Goal: Task Accomplishment & Management: Use online tool/utility

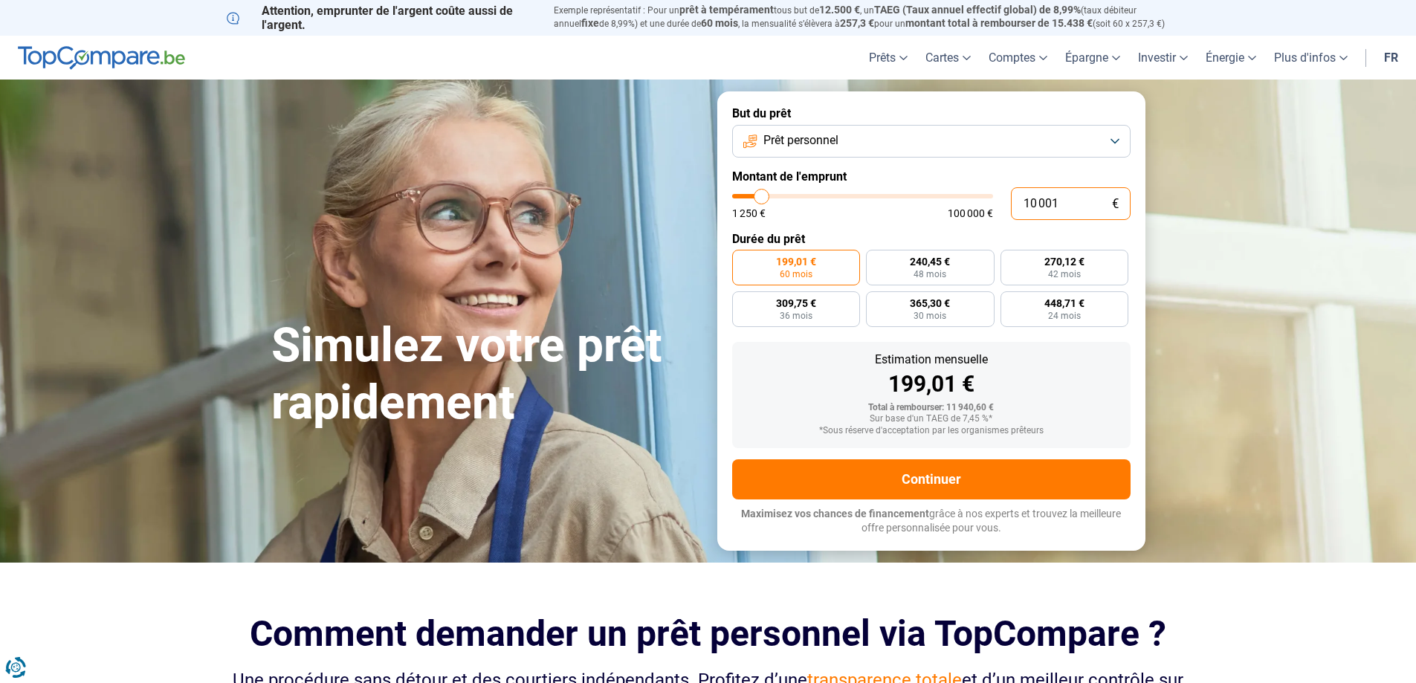
drag, startPoint x: 1058, startPoint y: 203, endPoint x: 992, endPoint y: 218, distance: 67.1
click at [994, 218] on div "10 001 € 1 250 € 100 000 €" at bounding box center [931, 203] width 398 height 33
type input "1"
type input "1250"
type input "10"
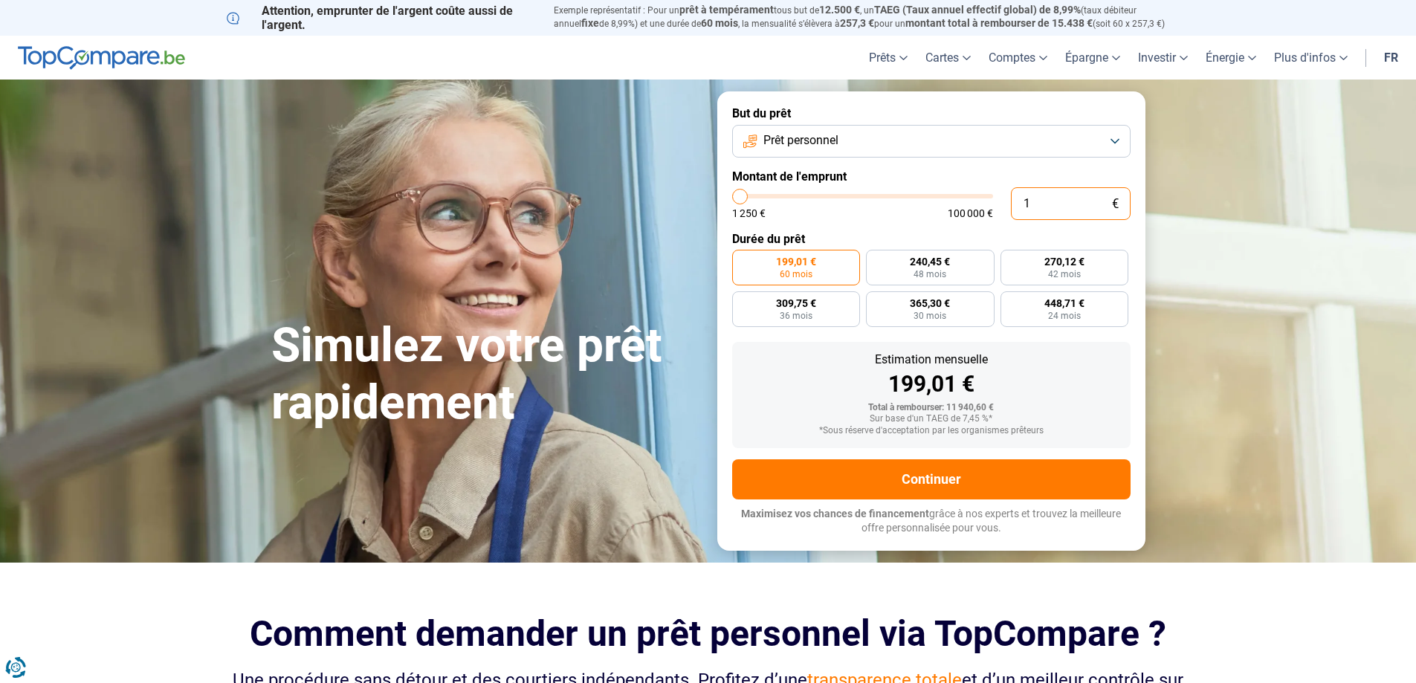
type input "1250"
type input "100"
type input "1250"
type input "1 000"
type input "1250"
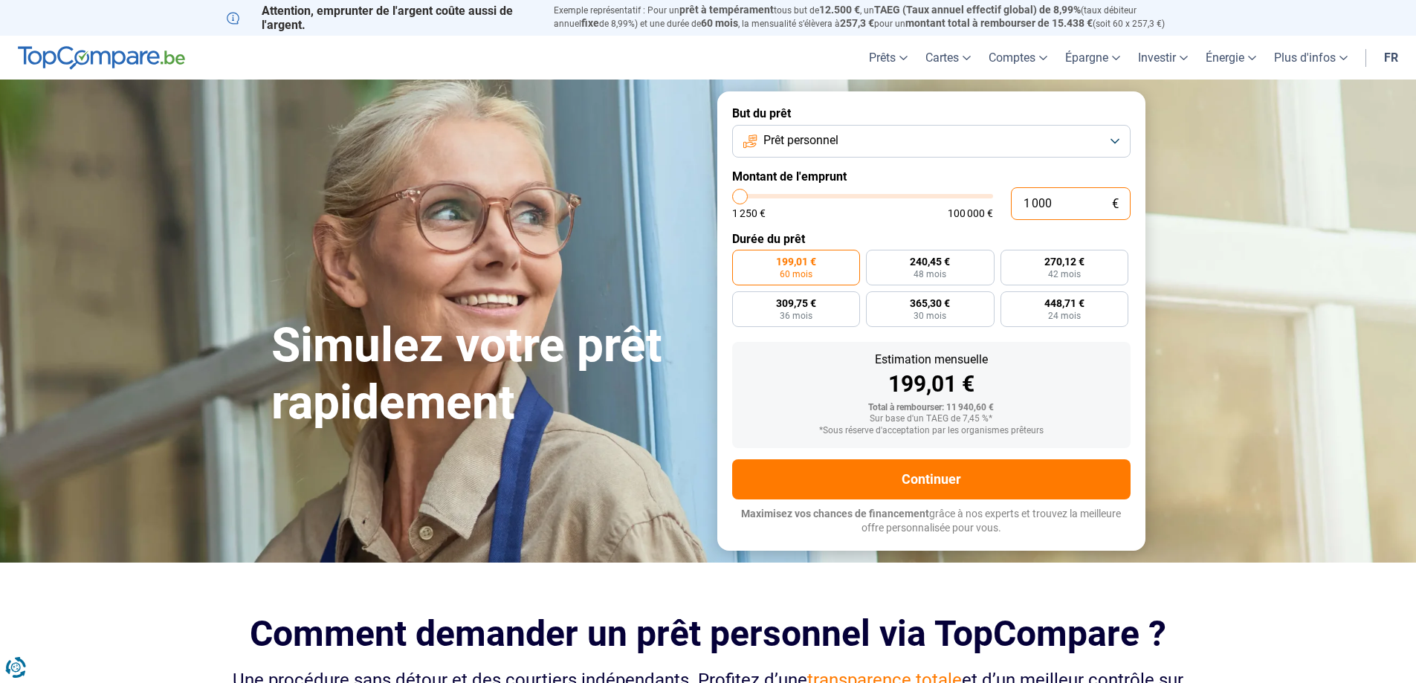
type input "10 000"
type input "10000"
radio input "true"
type input "10 000"
click at [1116, 137] on button "Prêt personnel" at bounding box center [931, 141] width 398 height 33
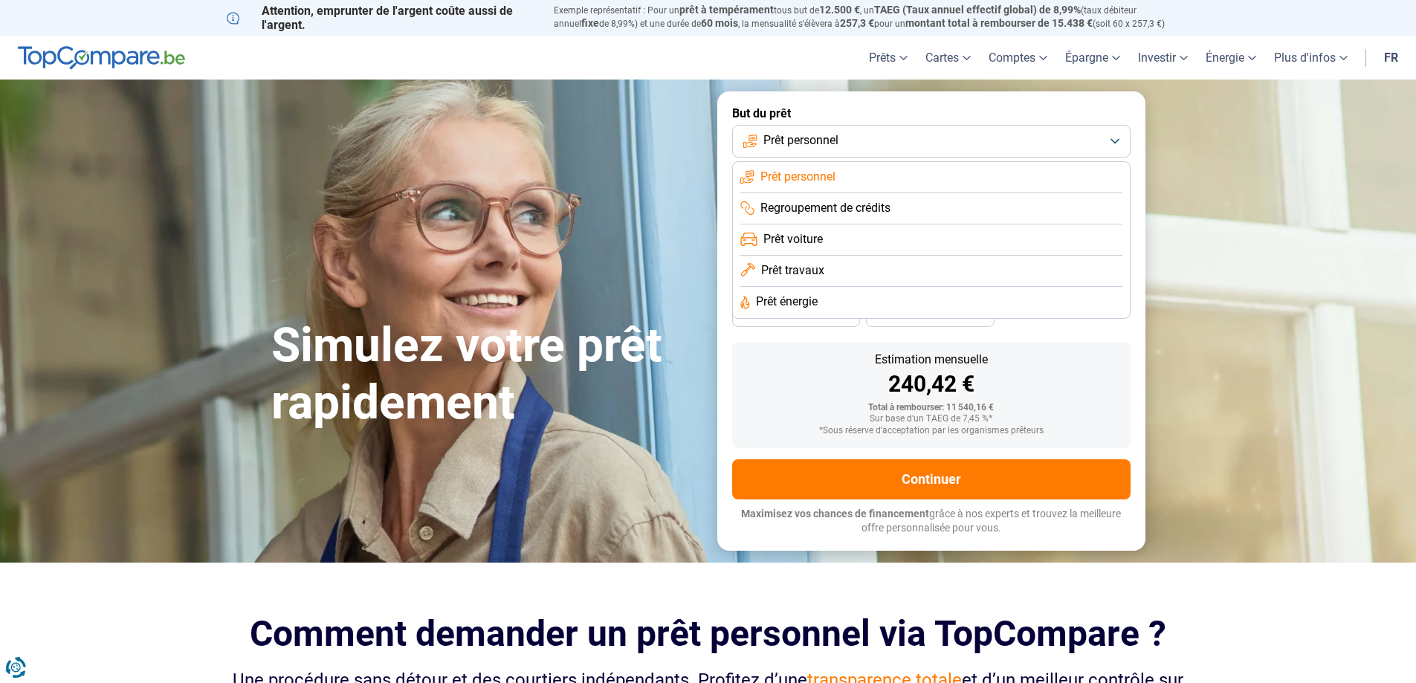
click at [806, 277] on span "Prêt travaux" at bounding box center [792, 270] width 63 height 16
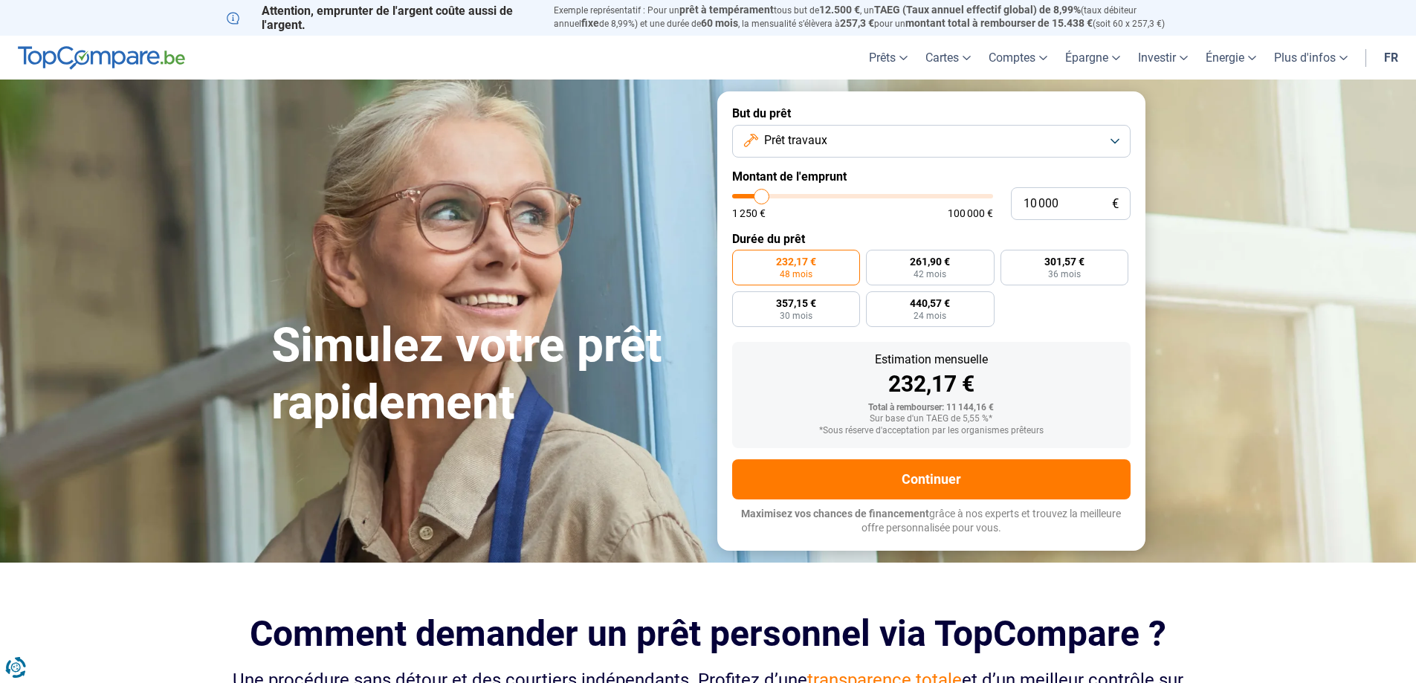
click at [1117, 138] on button "Prêt travaux" at bounding box center [931, 141] width 398 height 33
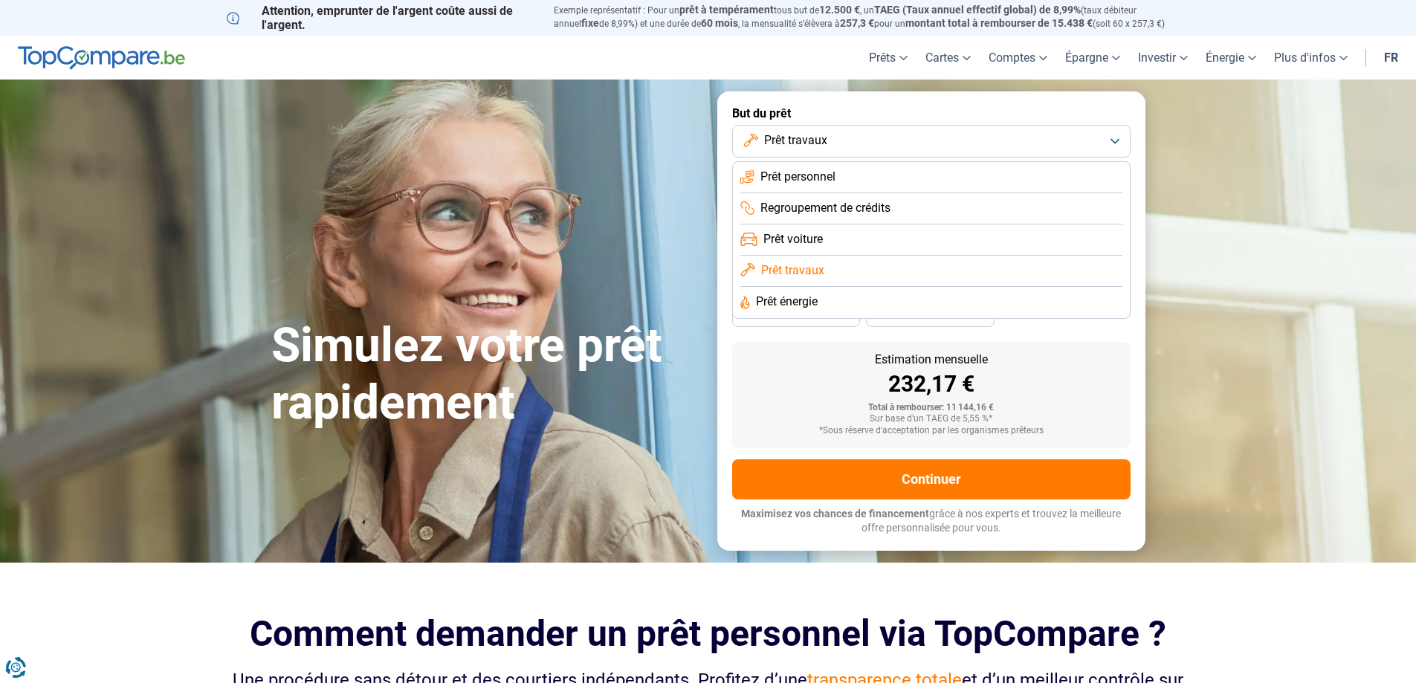
click at [827, 172] on span "Prêt personnel" at bounding box center [798, 177] width 75 height 16
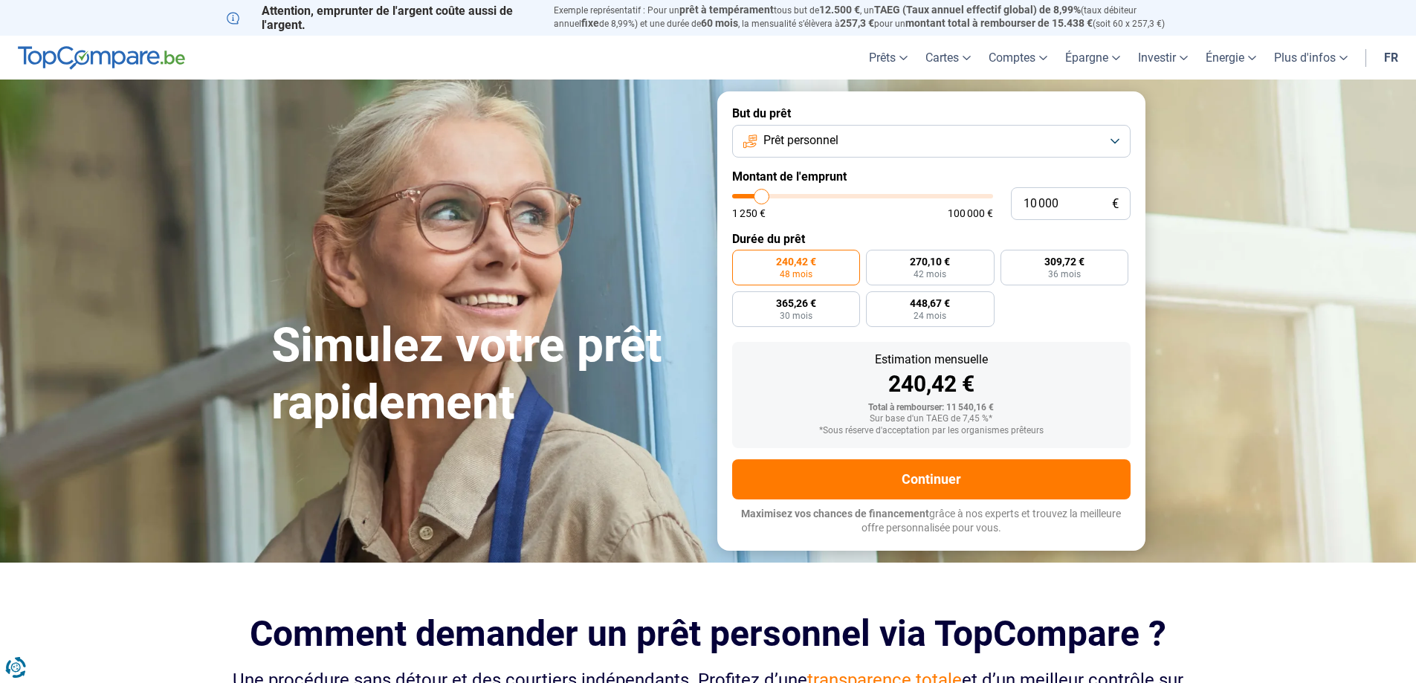
click at [1070, 132] on button "Prêt personnel" at bounding box center [931, 141] width 398 height 33
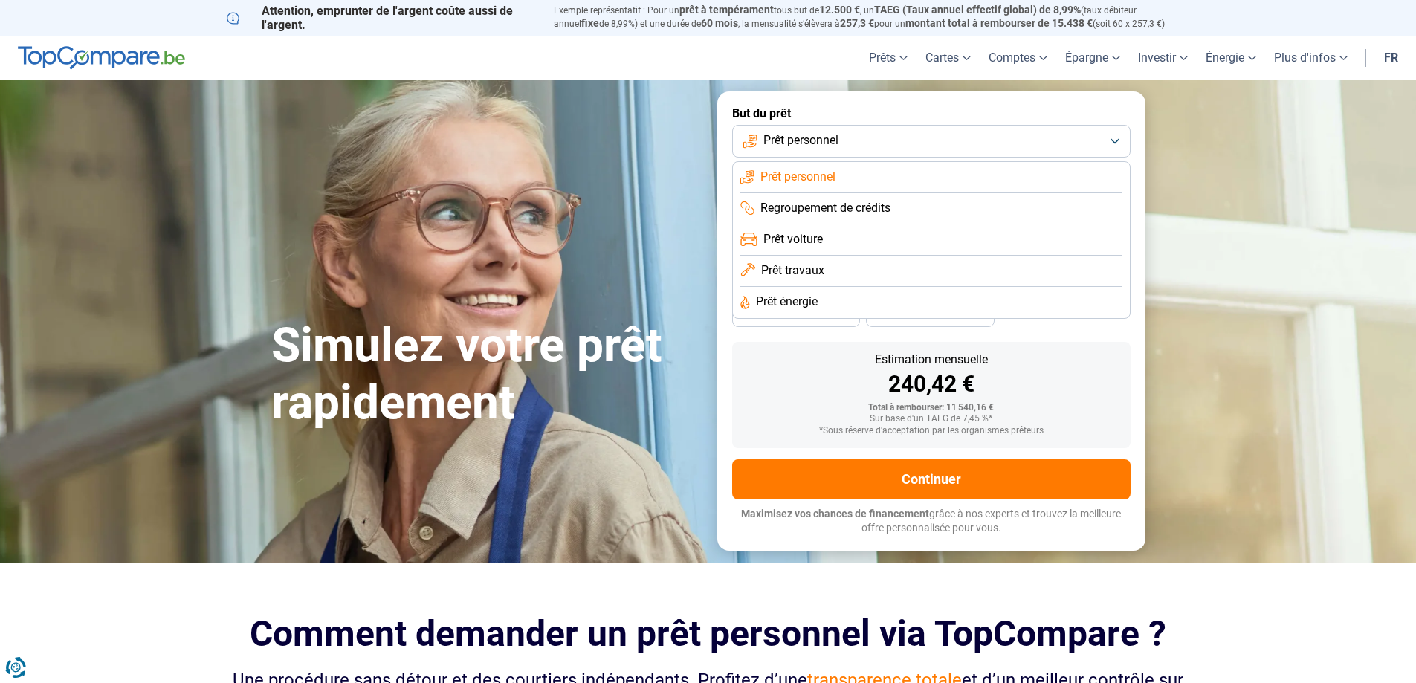
click at [827, 267] on li "Prêt travaux" at bounding box center [931, 271] width 382 height 31
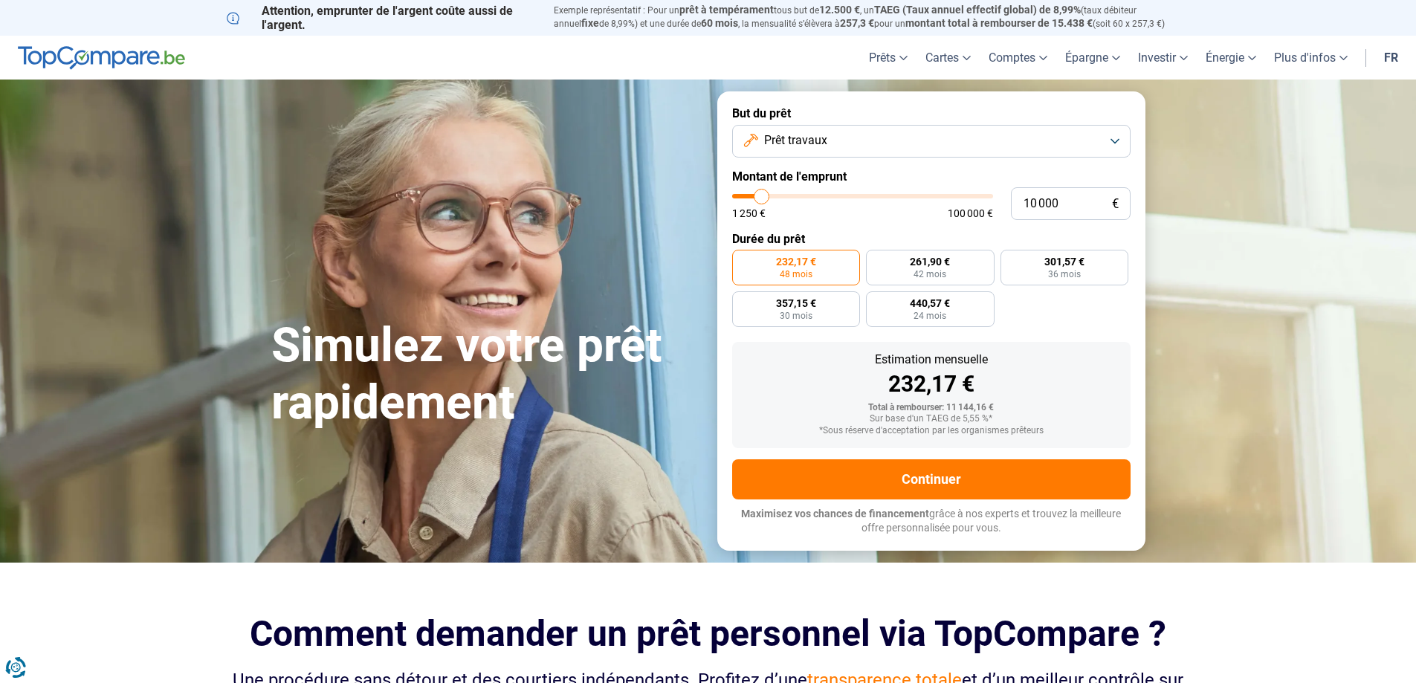
click at [1121, 135] on button "Prêt travaux" at bounding box center [931, 141] width 398 height 33
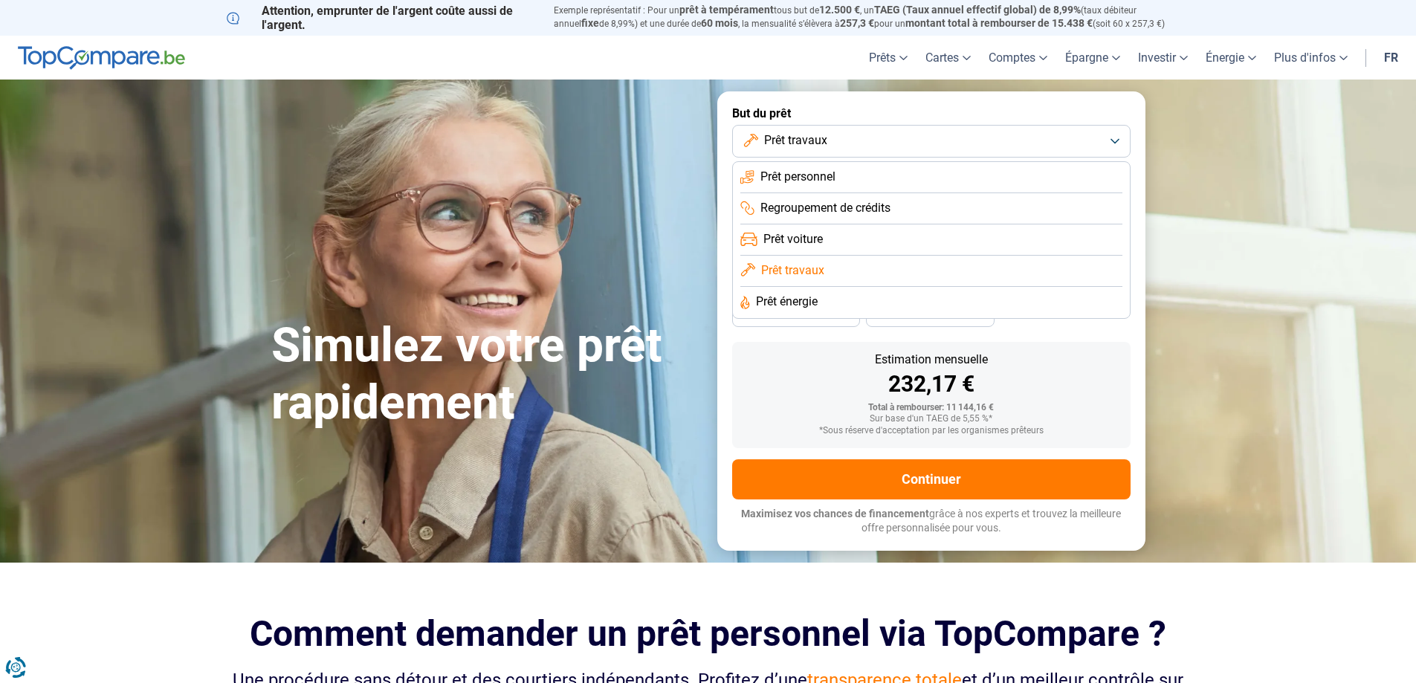
click at [811, 300] on span "Prêt énergie" at bounding box center [787, 302] width 62 height 16
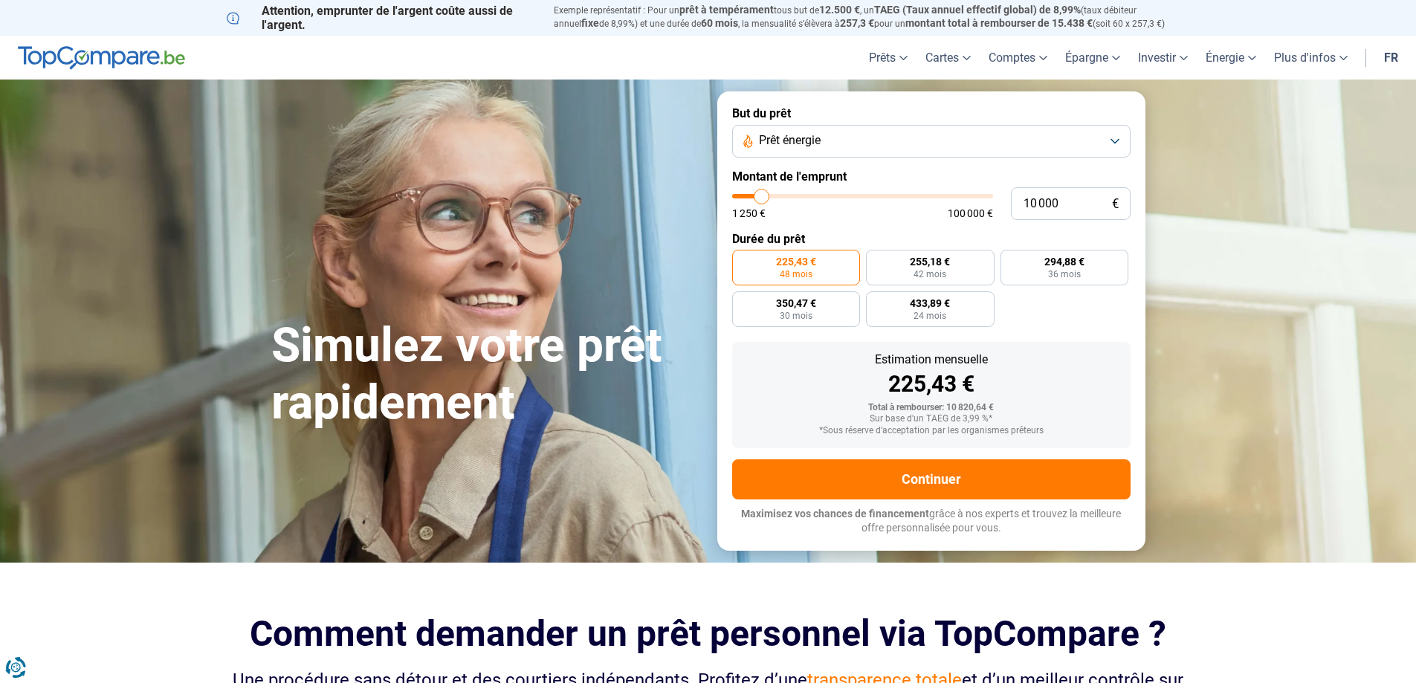
click at [1062, 138] on button "Prêt énergie" at bounding box center [931, 141] width 398 height 33
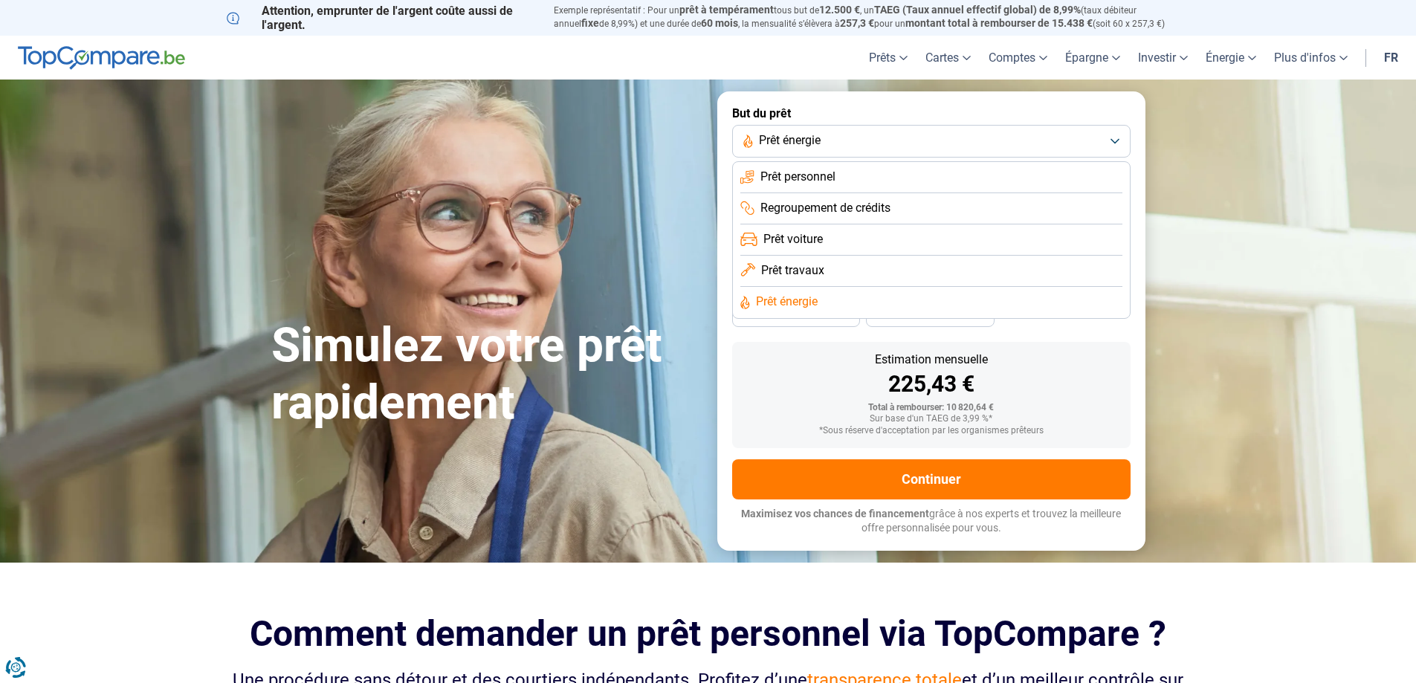
click at [885, 211] on span "Regroupement de crédits" at bounding box center [826, 208] width 130 height 16
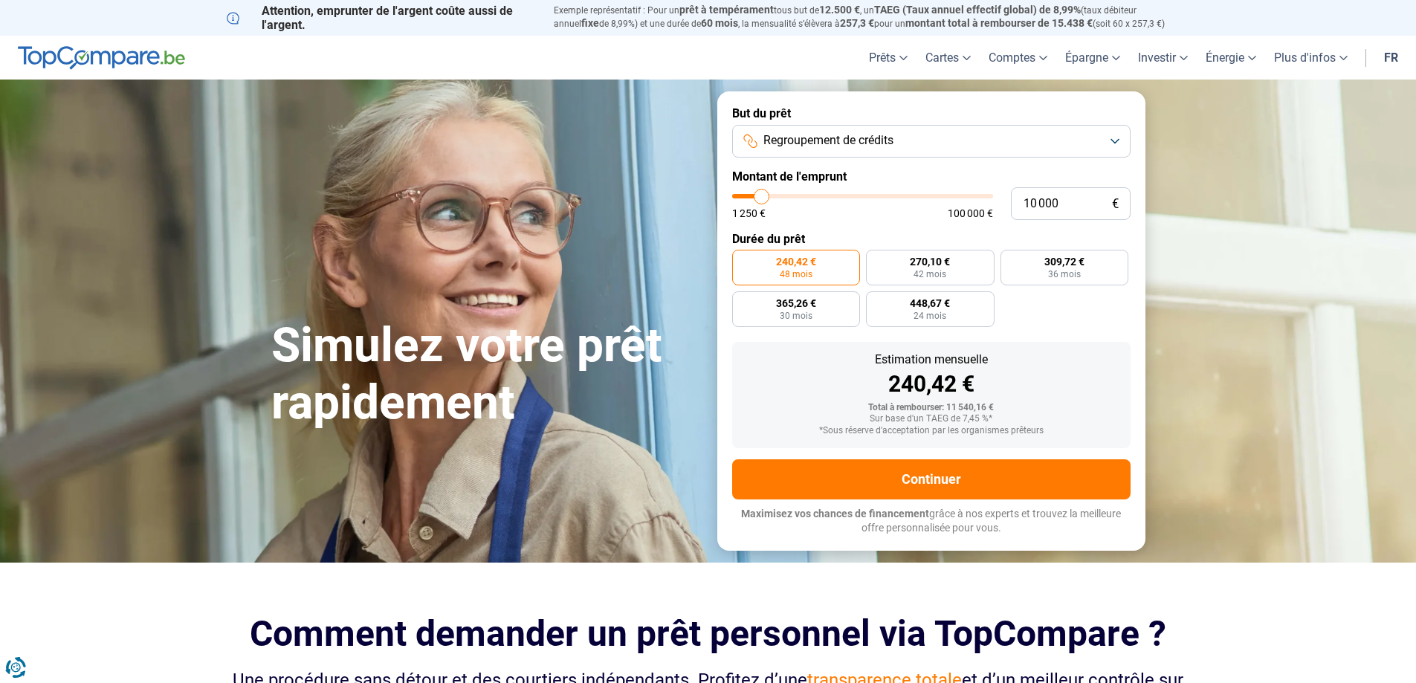
click at [1016, 136] on button "Regroupement de crédits" at bounding box center [931, 141] width 398 height 33
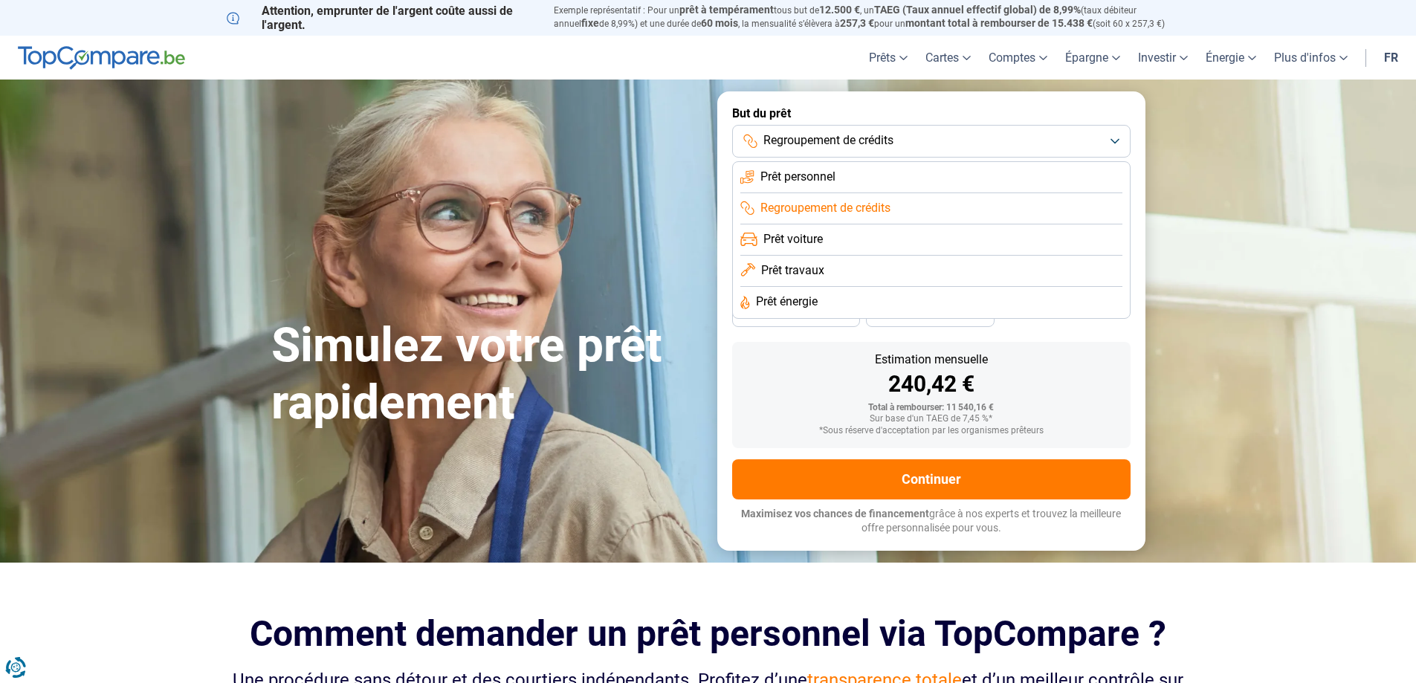
click at [830, 277] on li "Prêt travaux" at bounding box center [931, 271] width 382 height 31
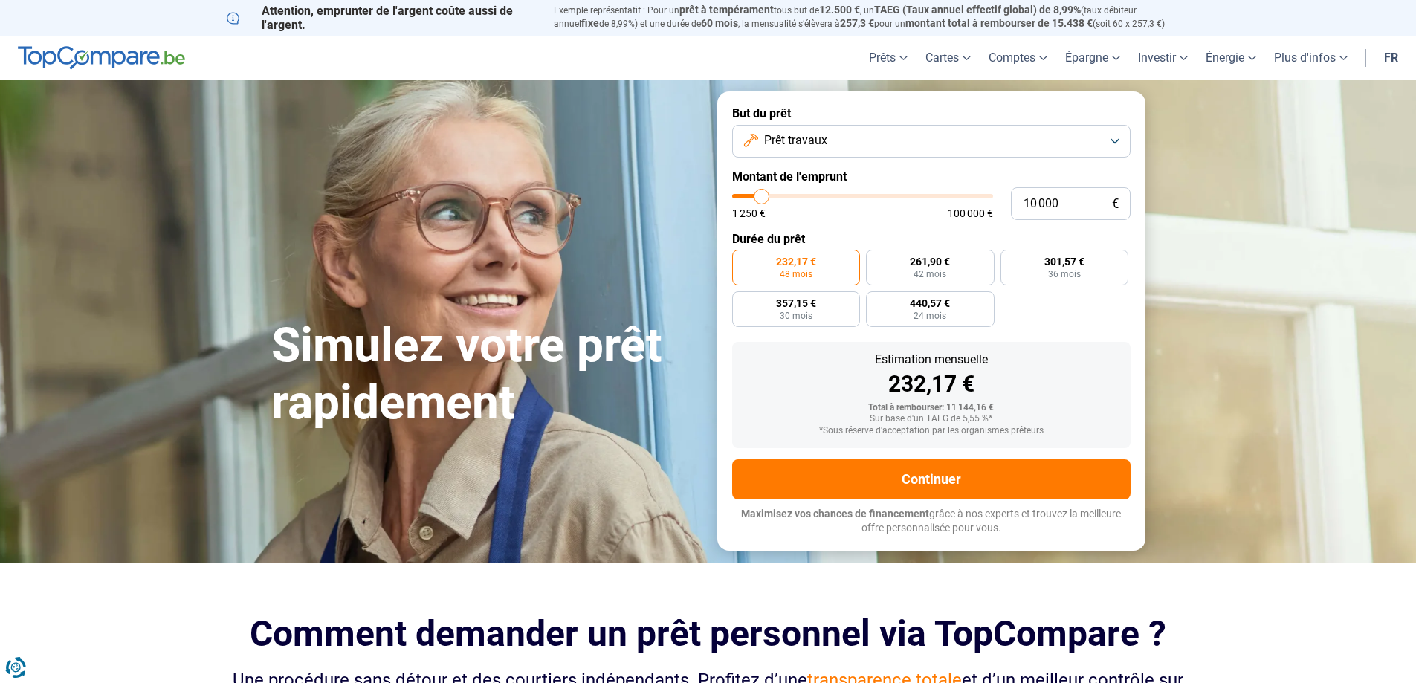
drag, startPoint x: 1088, startPoint y: 138, endPoint x: 1065, endPoint y: 149, distance: 24.6
click at [1086, 138] on button "Prêt travaux" at bounding box center [931, 141] width 398 height 33
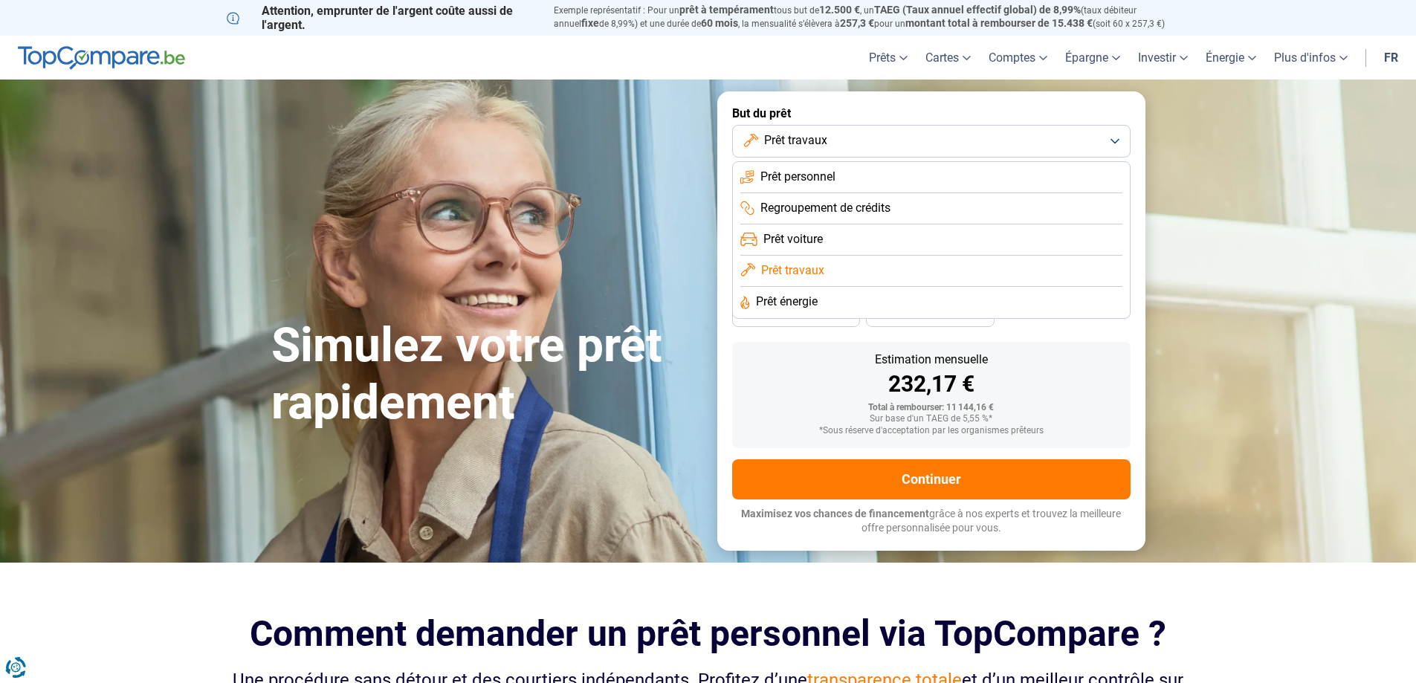
click at [828, 304] on li "Prêt énergie" at bounding box center [931, 302] width 382 height 31
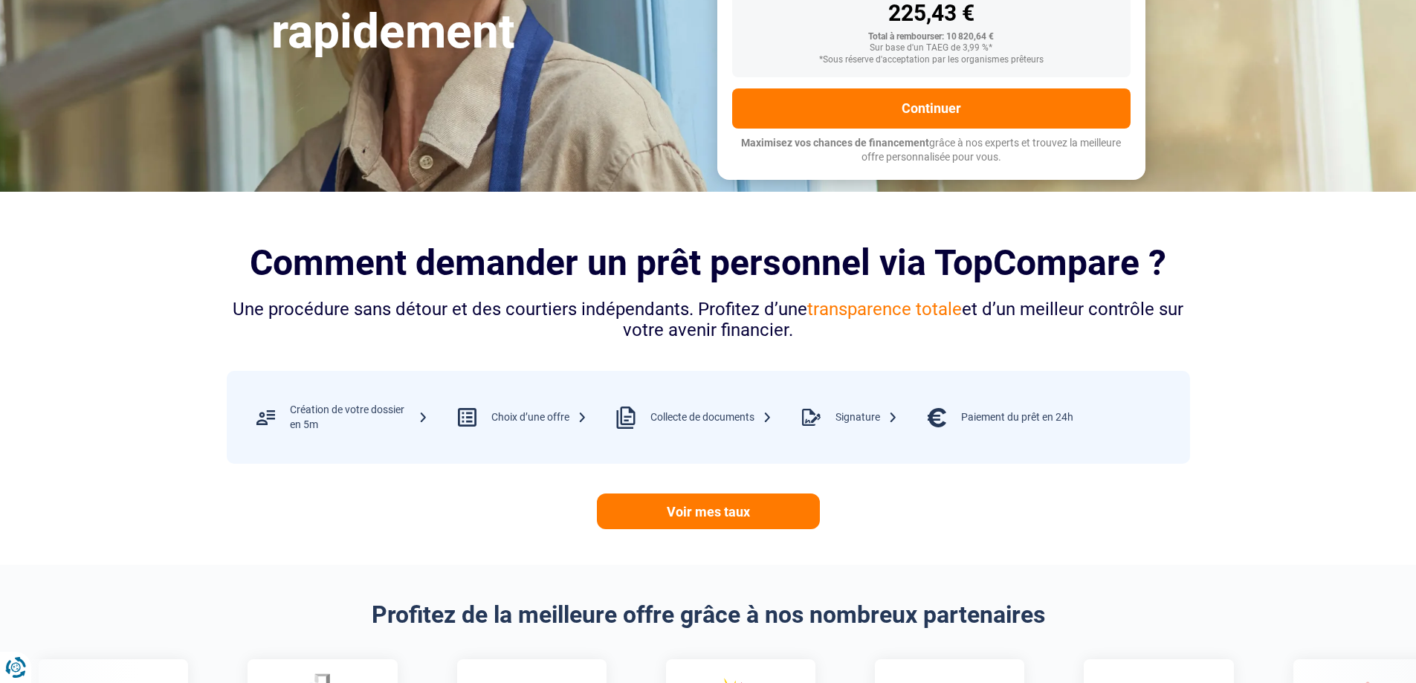
scroll to position [372, 0]
